Goal: Task Accomplishment & Management: Manage account settings

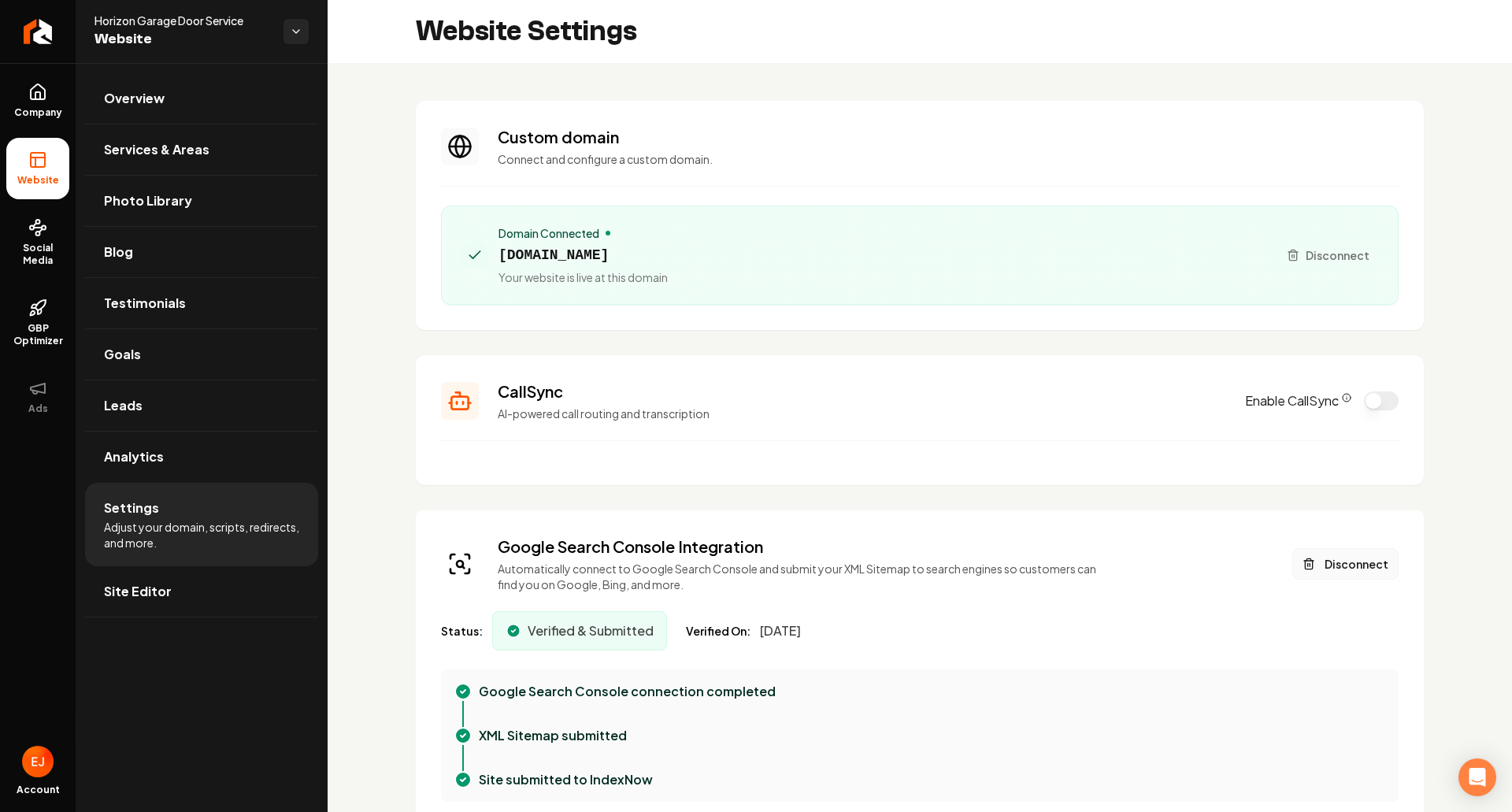
click at [1342, 563] on button "Disconnect" at bounding box center [1346, 563] width 107 height 31
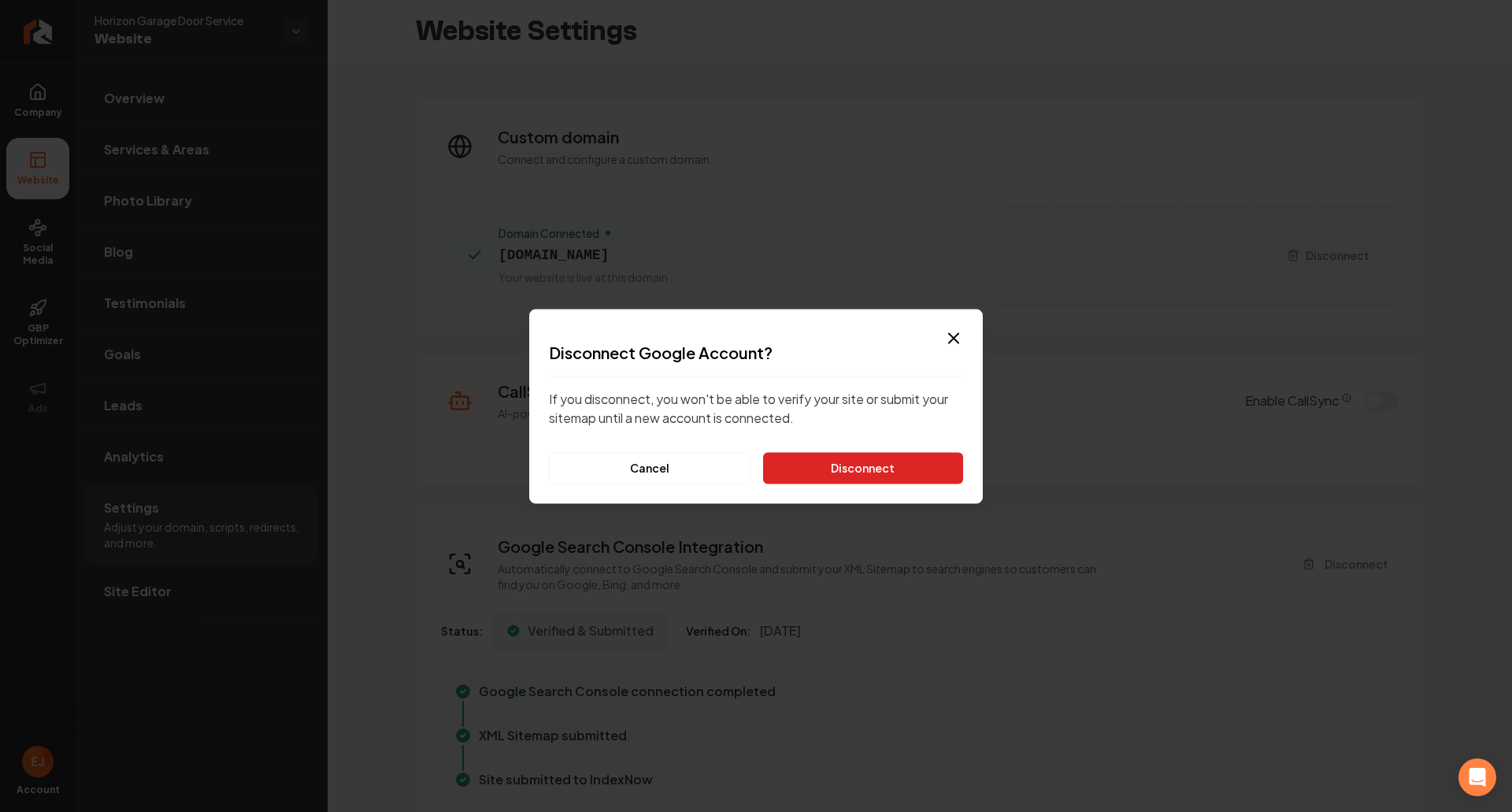
click at [815, 472] on button "Disconnect" at bounding box center [864, 467] width 200 height 31
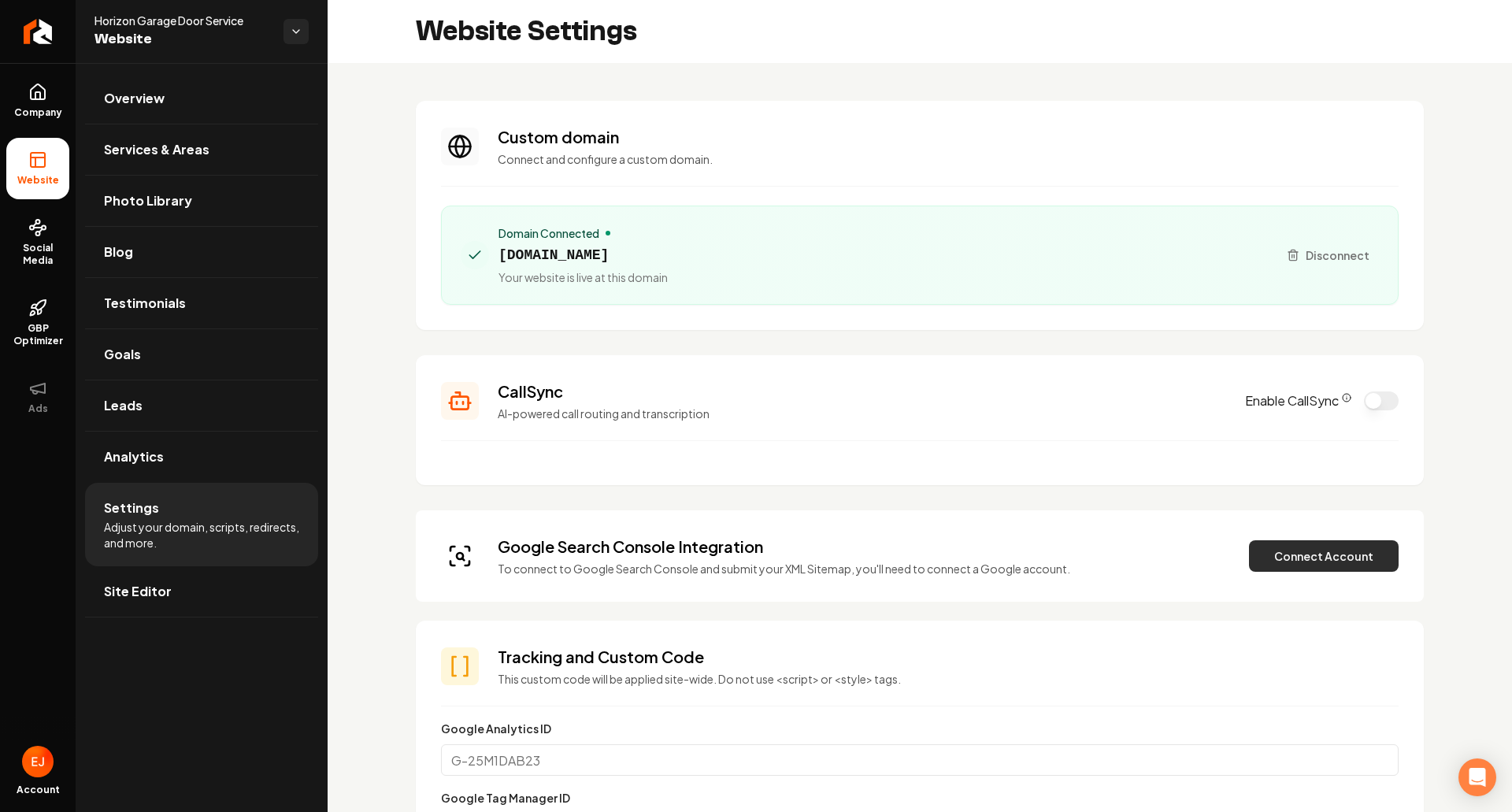
click at [1286, 550] on button "Connect Account" at bounding box center [1323, 556] width 150 height 31
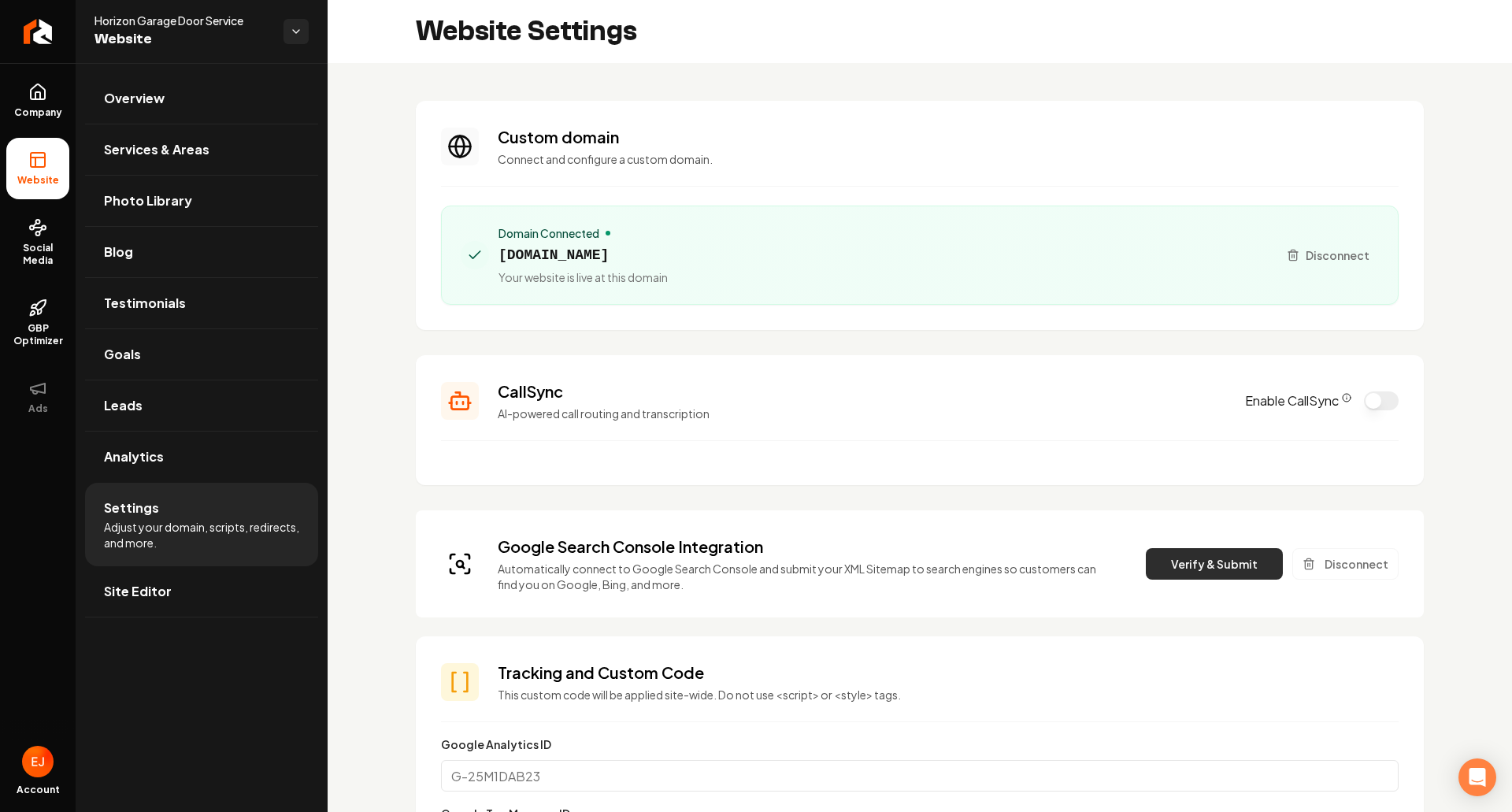
click at [1179, 567] on button "Verify & Submit" at bounding box center [1215, 563] width 137 height 31
